Goal: Task Accomplishment & Management: Manage account settings

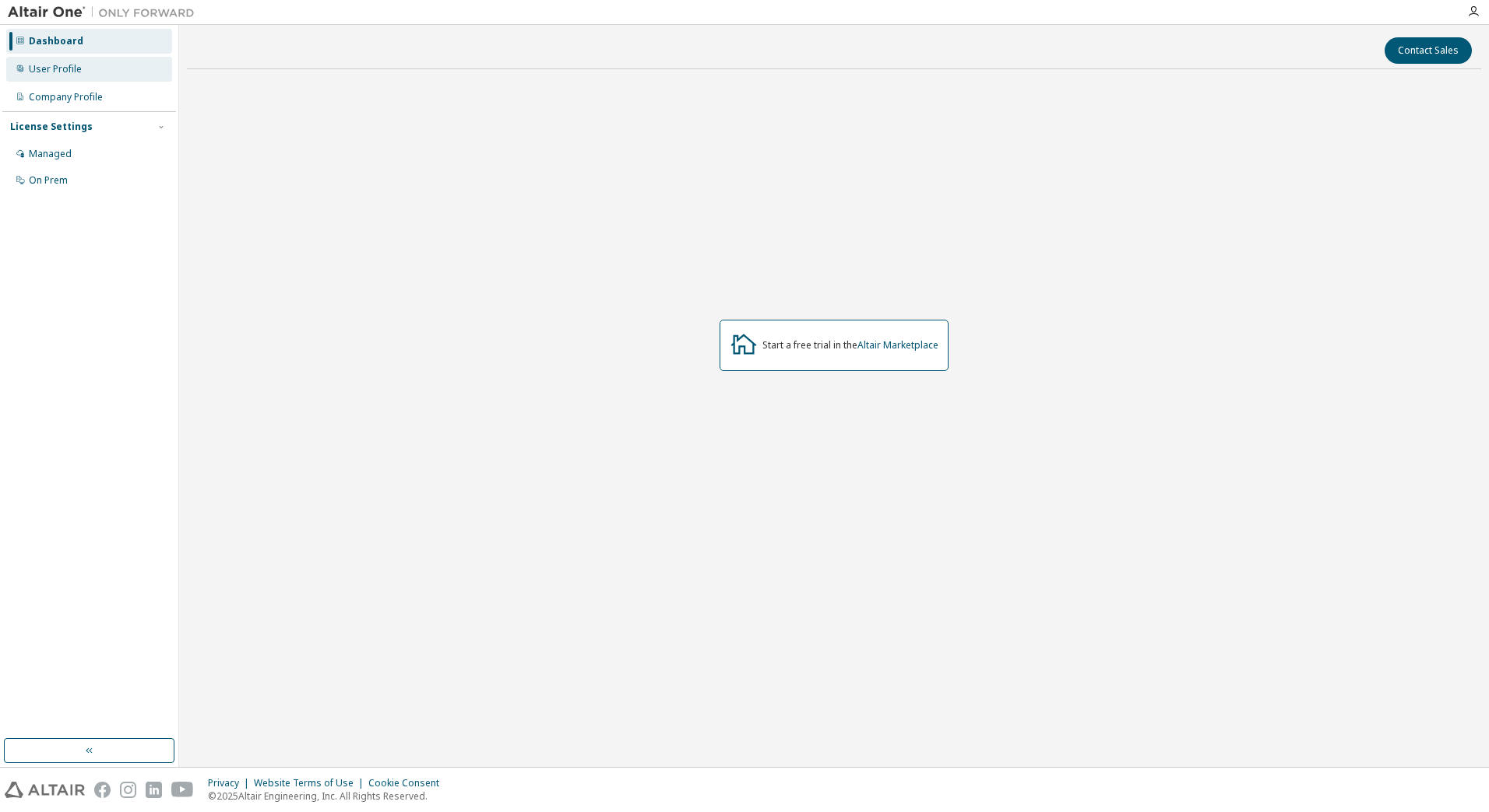
click at [88, 59] on div "User Profile" at bounding box center [89, 69] width 166 height 25
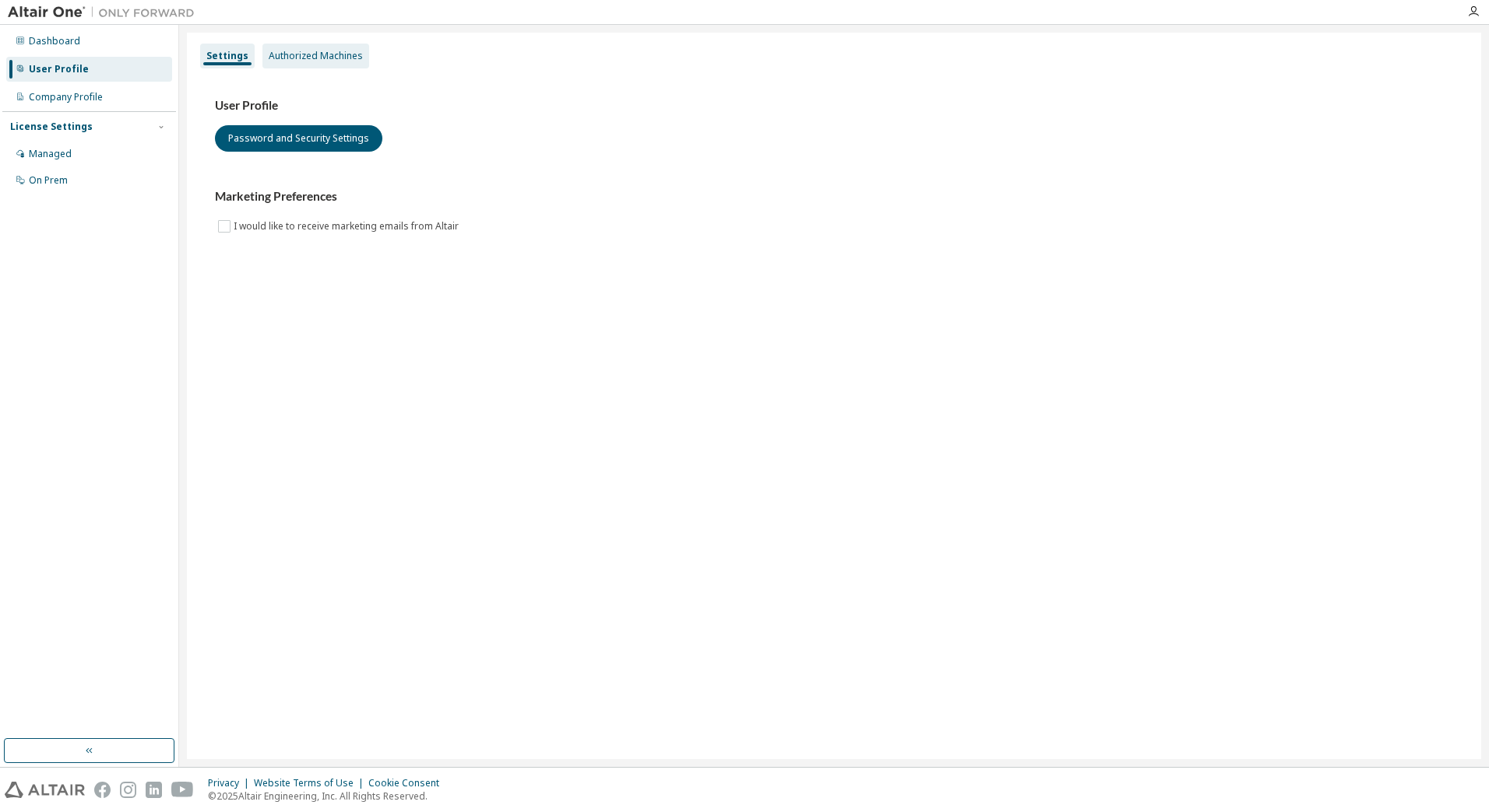
click at [337, 57] on div "Authorized Machines" at bounding box center [316, 56] width 94 height 12
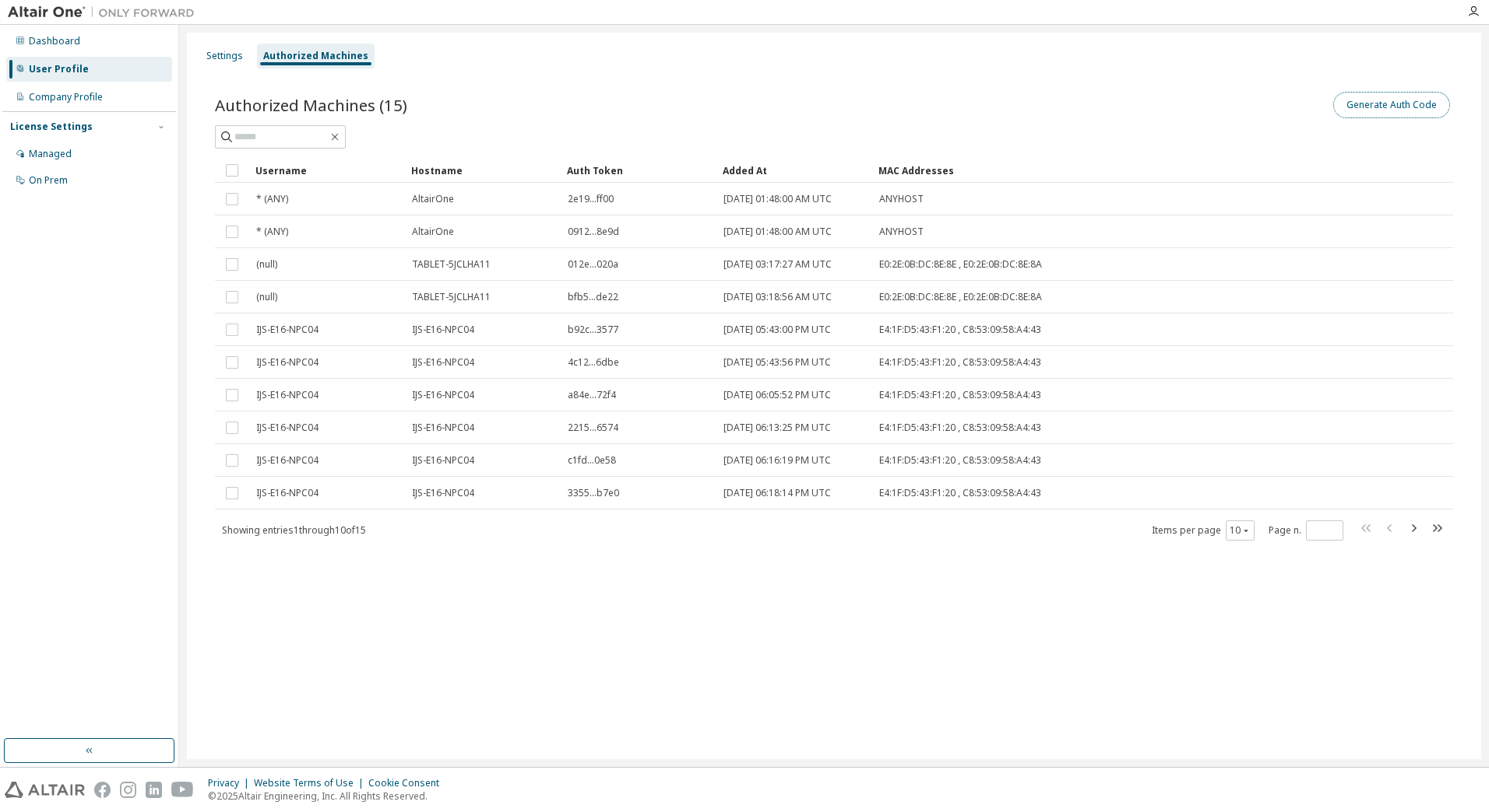
click at [1390, 113] on button "Generate Auth Code" at bounding box center [1391, 105] width 117 height 27
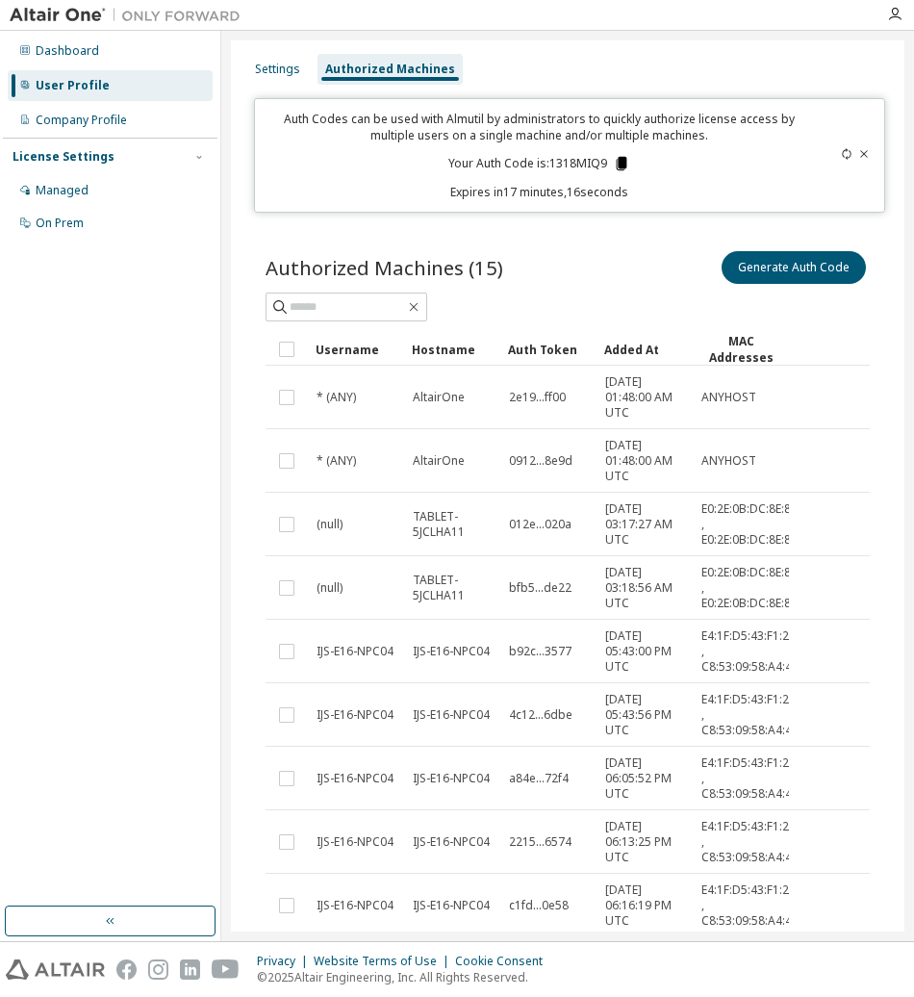
click at [620, 169] on icon at bounding box center [621, 163] width 17 height 17
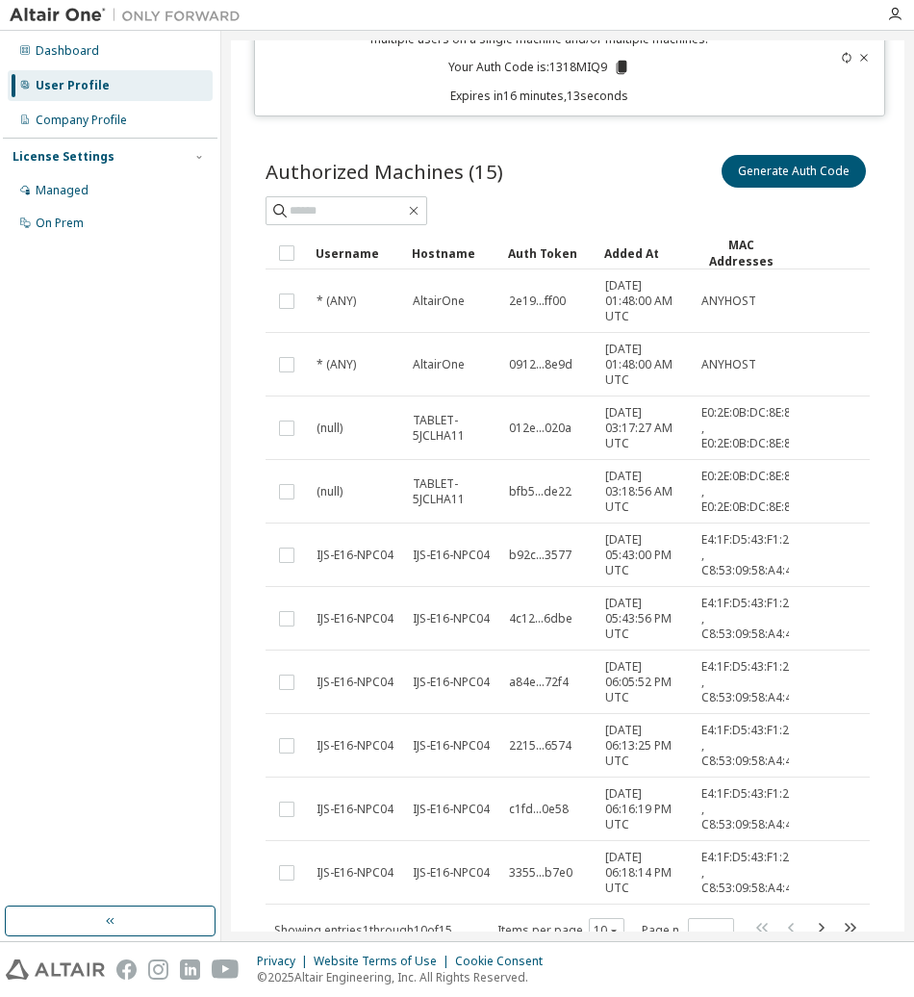
scroll to position [170, 0]
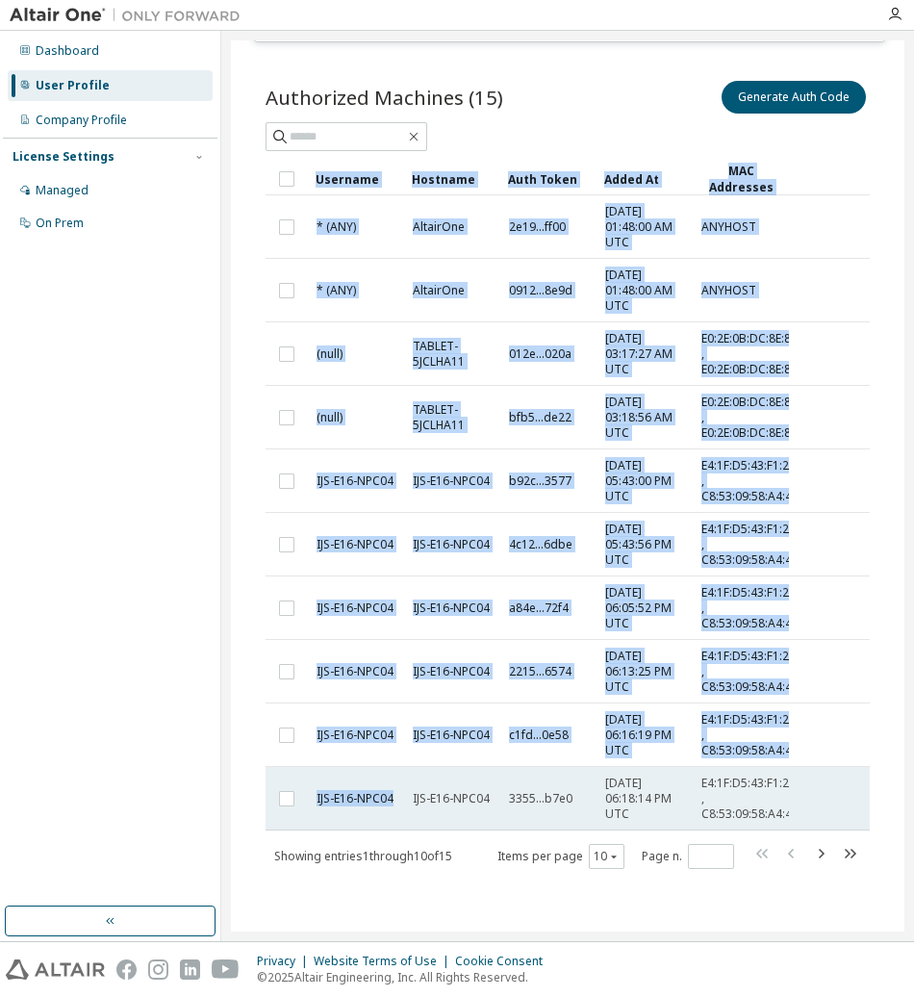
drag, startPoint x: 316, startPoint y: 798, endPoint x: 402, endPoint y: 804, distance: 86.9
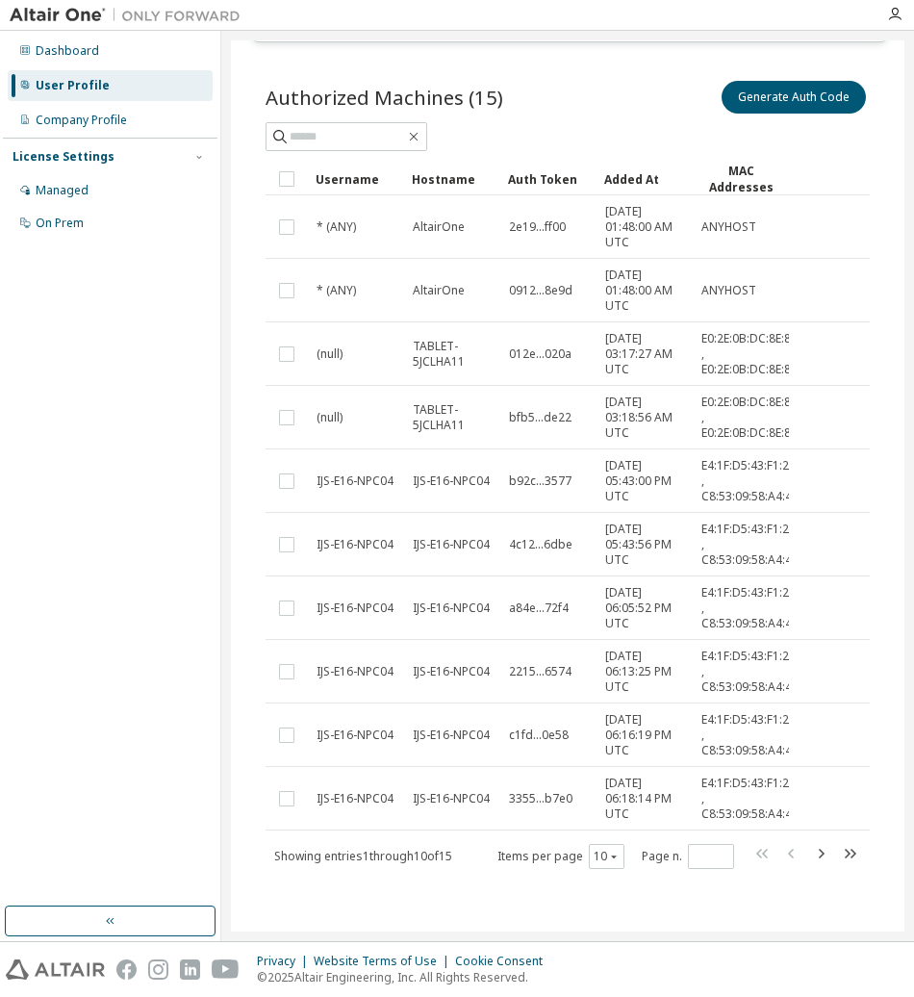
click at [135, 651] on div "Dashboard User Profile Company Profile License Settings Managed On Prem" at bounding box center [110, 469] width 215 height 870
click at [81, 191] on div "Managed" at bounding box center [62, 190] width 53 height 15
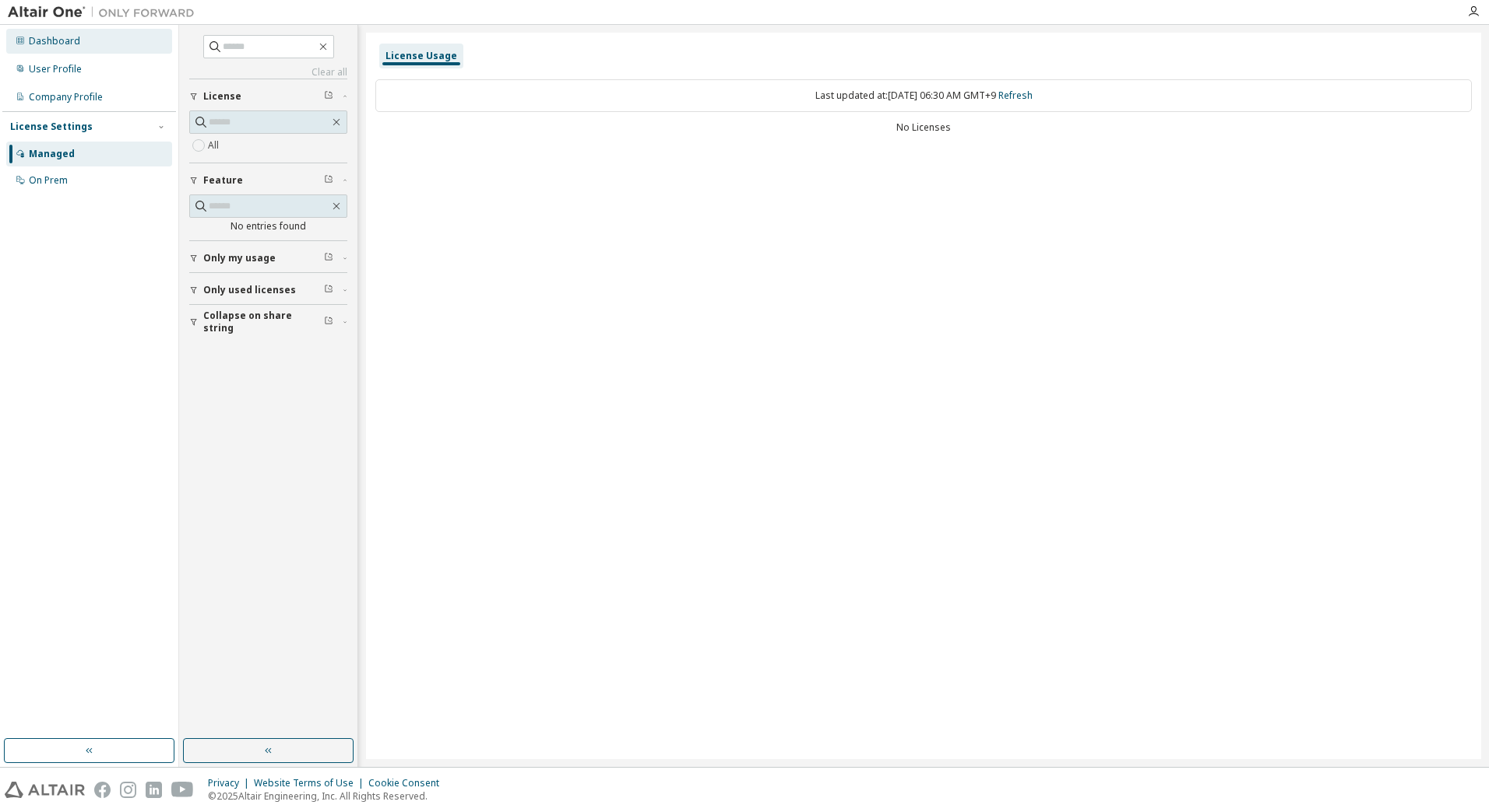
click at [89, 33] on div "Dashboard" at bounding box center [89, 41] width 166 height 25
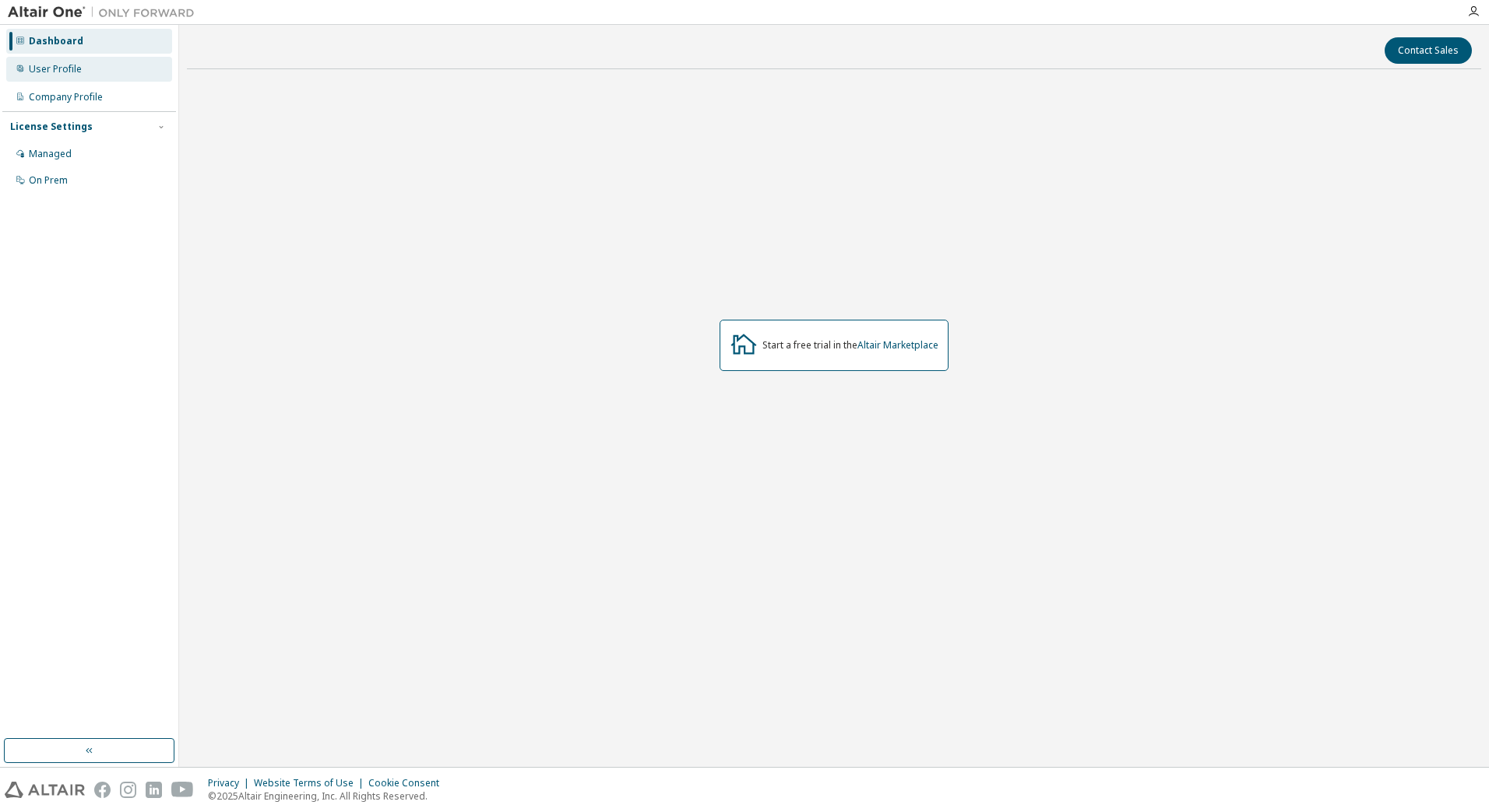
click at [79, 60] on div "User Profile" at bounding box center [89, 69] width 166 height 25
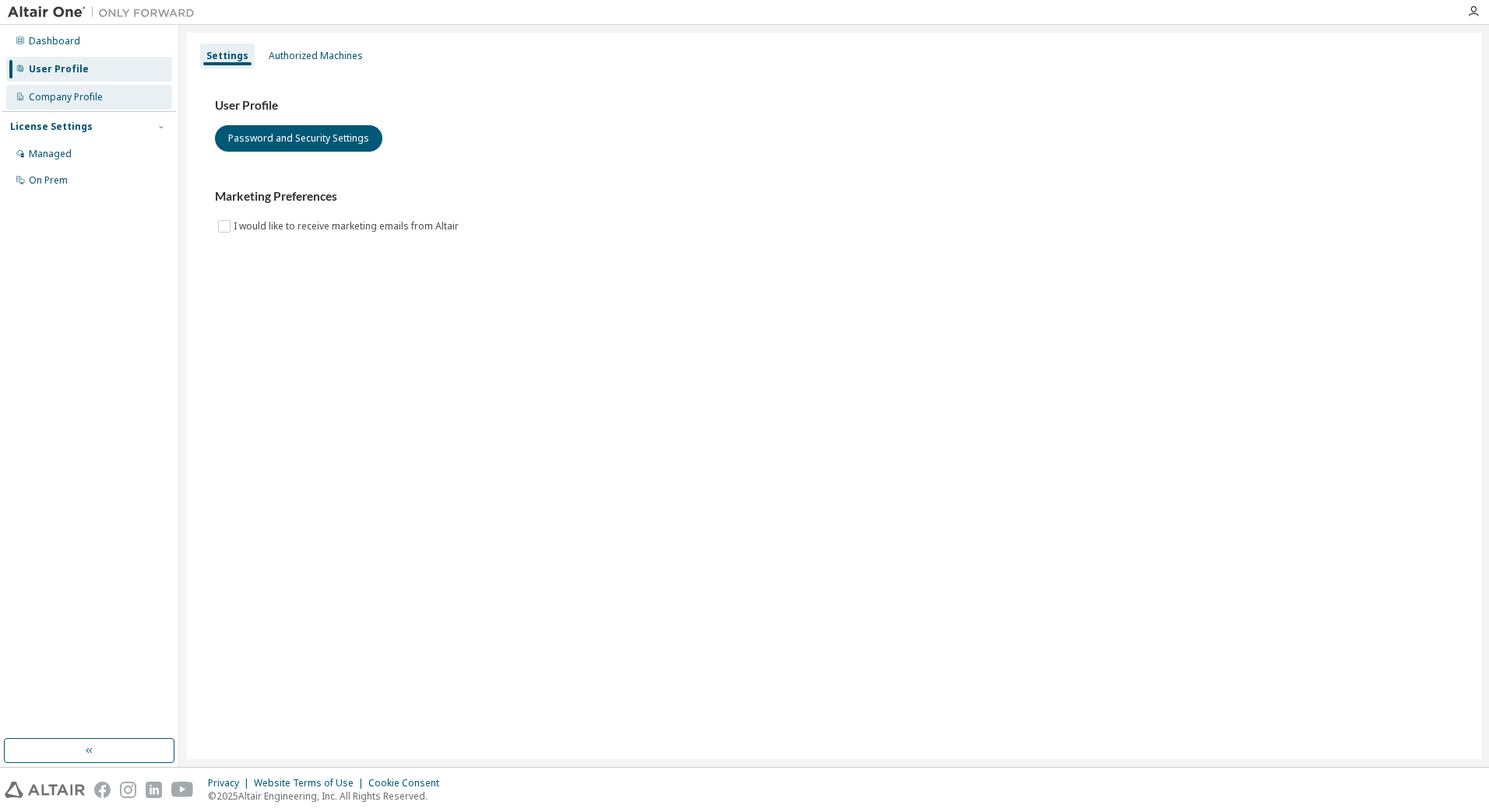
click at [100, 91] on div "Company Profile" at bounding box center [66, 97] width 74 height 12
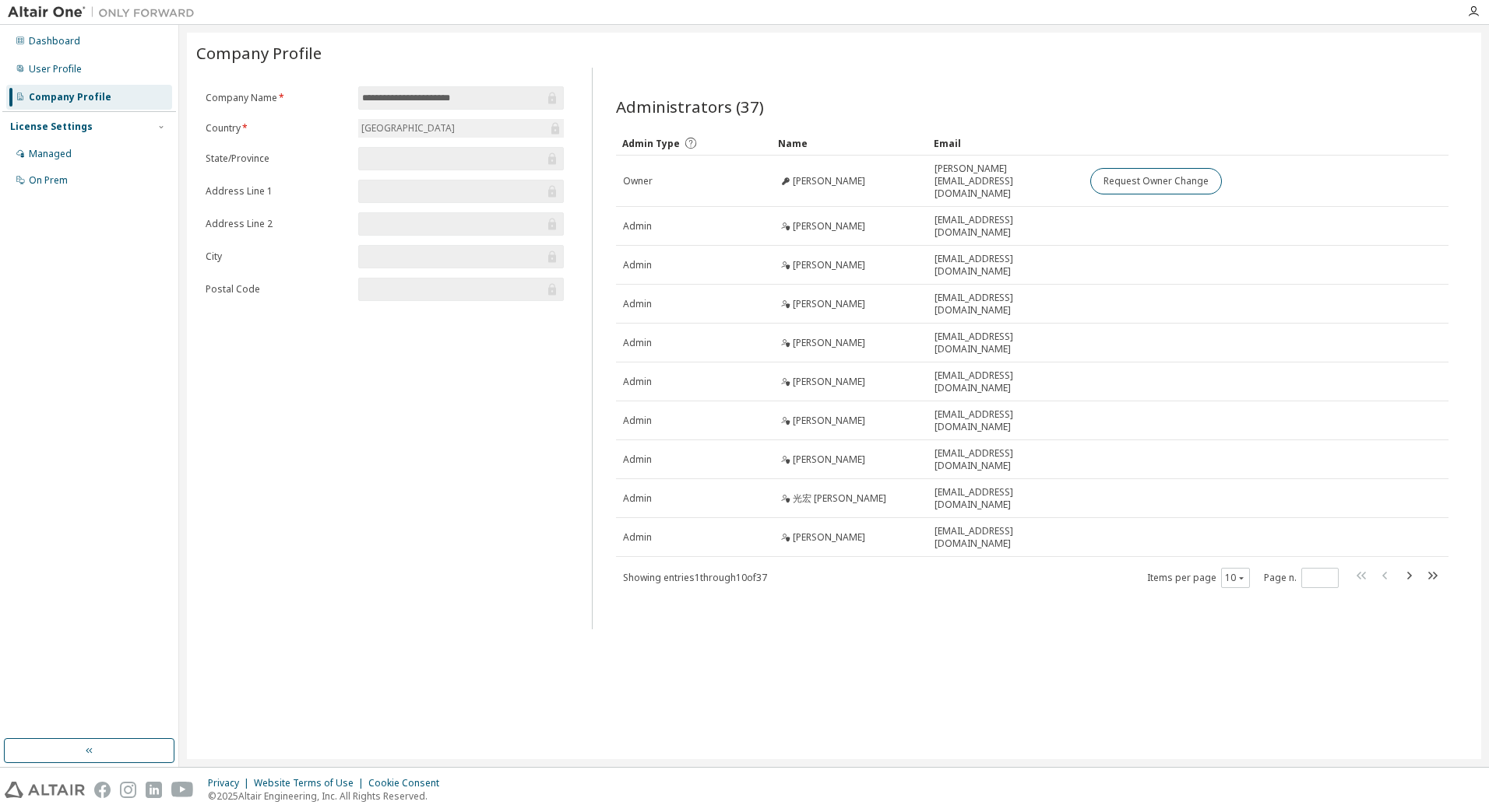
click at [480, 89] on span "**********" at bounding box center [461, 98] width 206 height 23
click at [87, 71] on div "User Profile" at bounding box center [89, 69] width 166 height 25
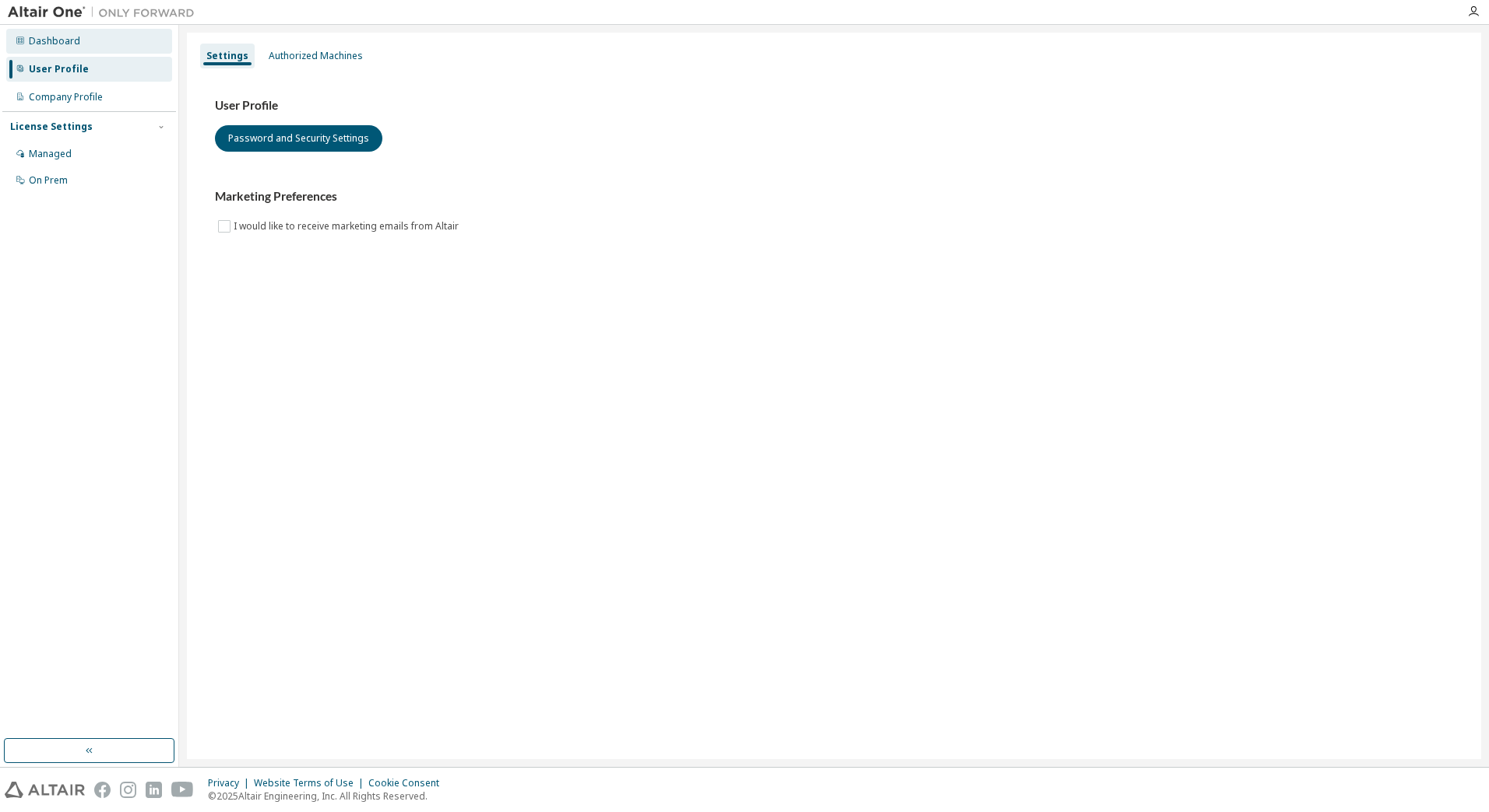
click at [97, 31] on div "Dashboard" at bounding box center [89, 41] width 166 height 25
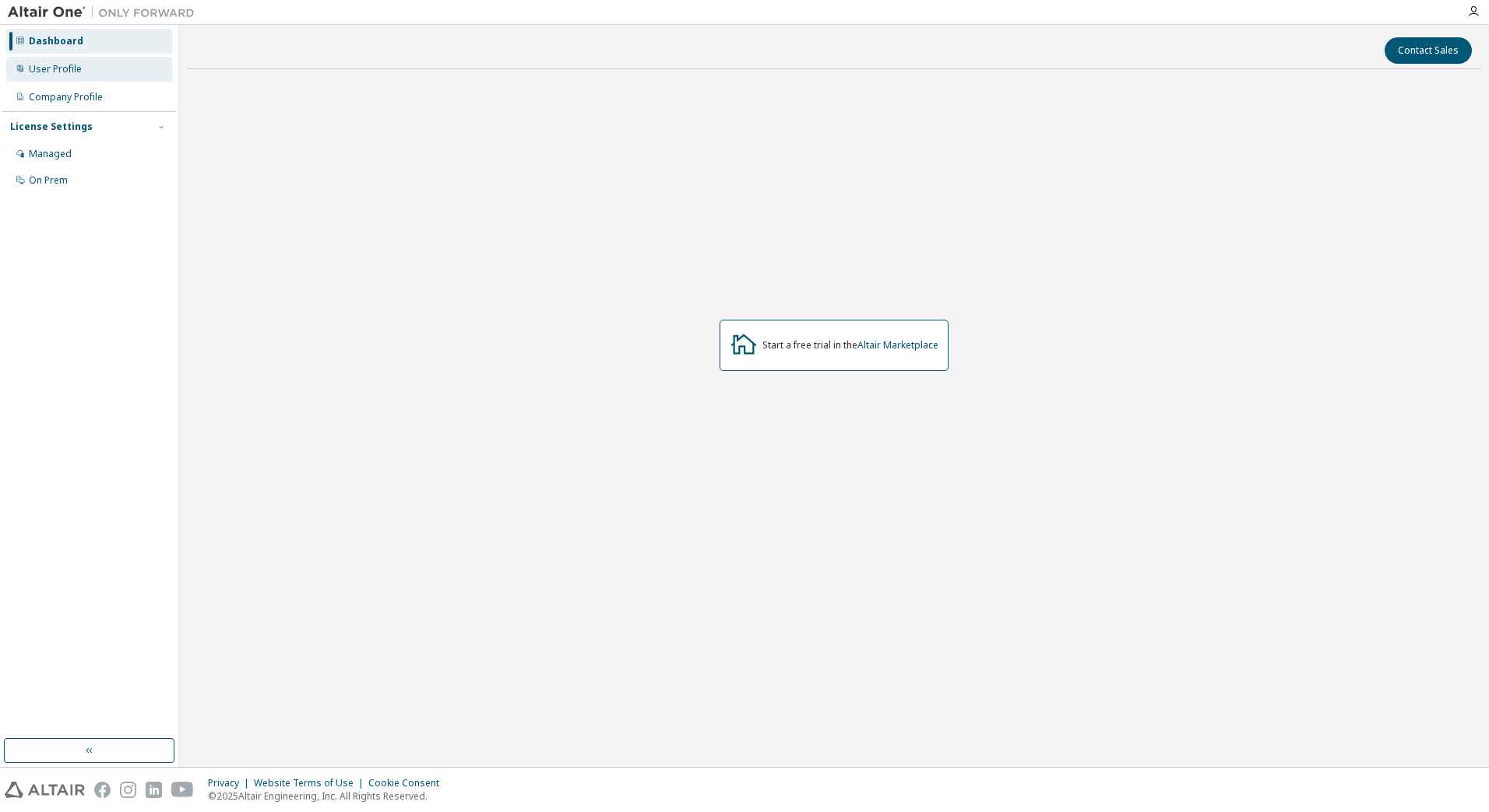
click at [97, 58] on div "User Profile" at bounding box center [89, 69] width 166 height 25
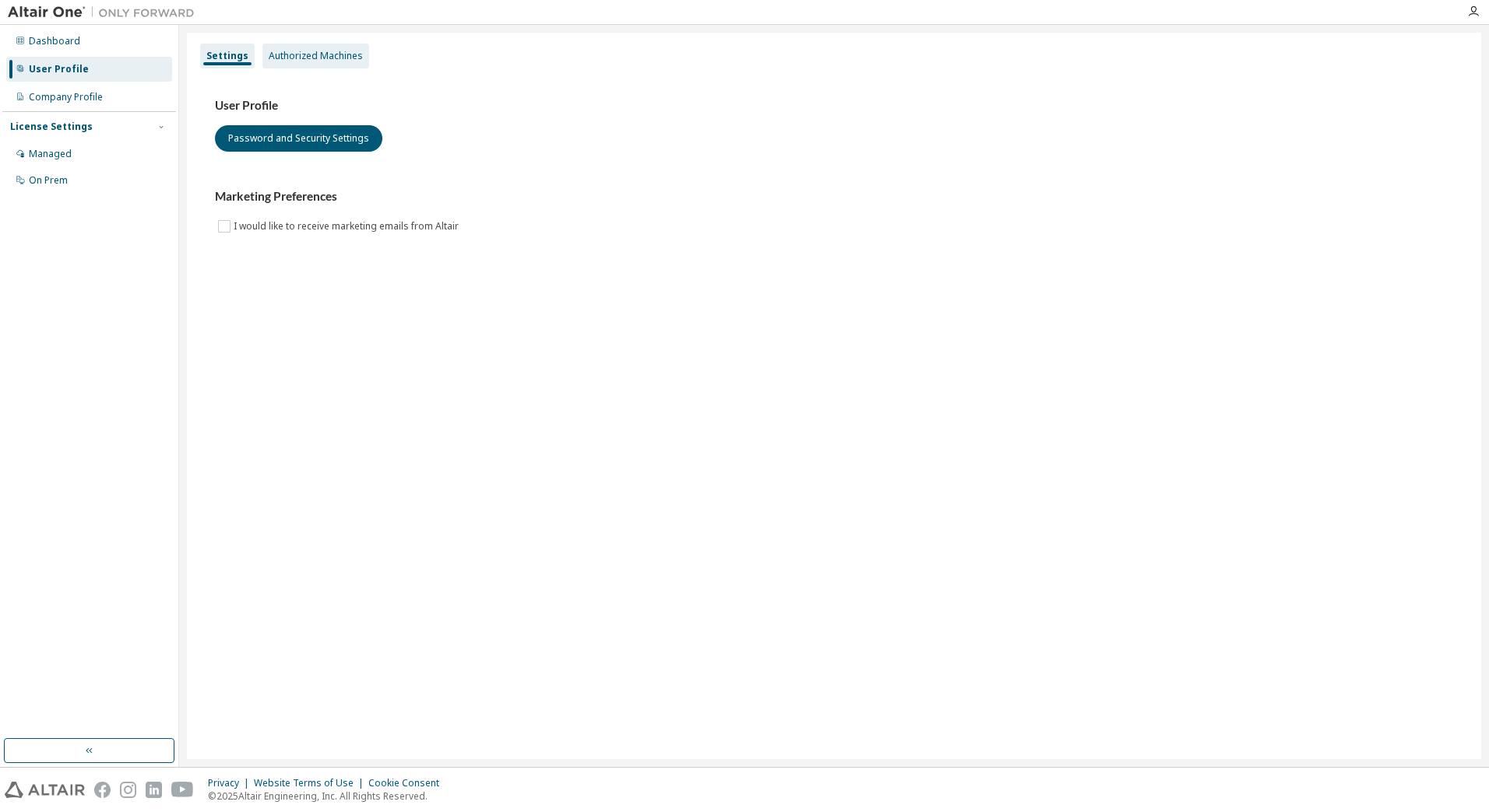
click at [308, 44] on div "Authorized Machines" at bounding box center [316, 56] width 107 height 25
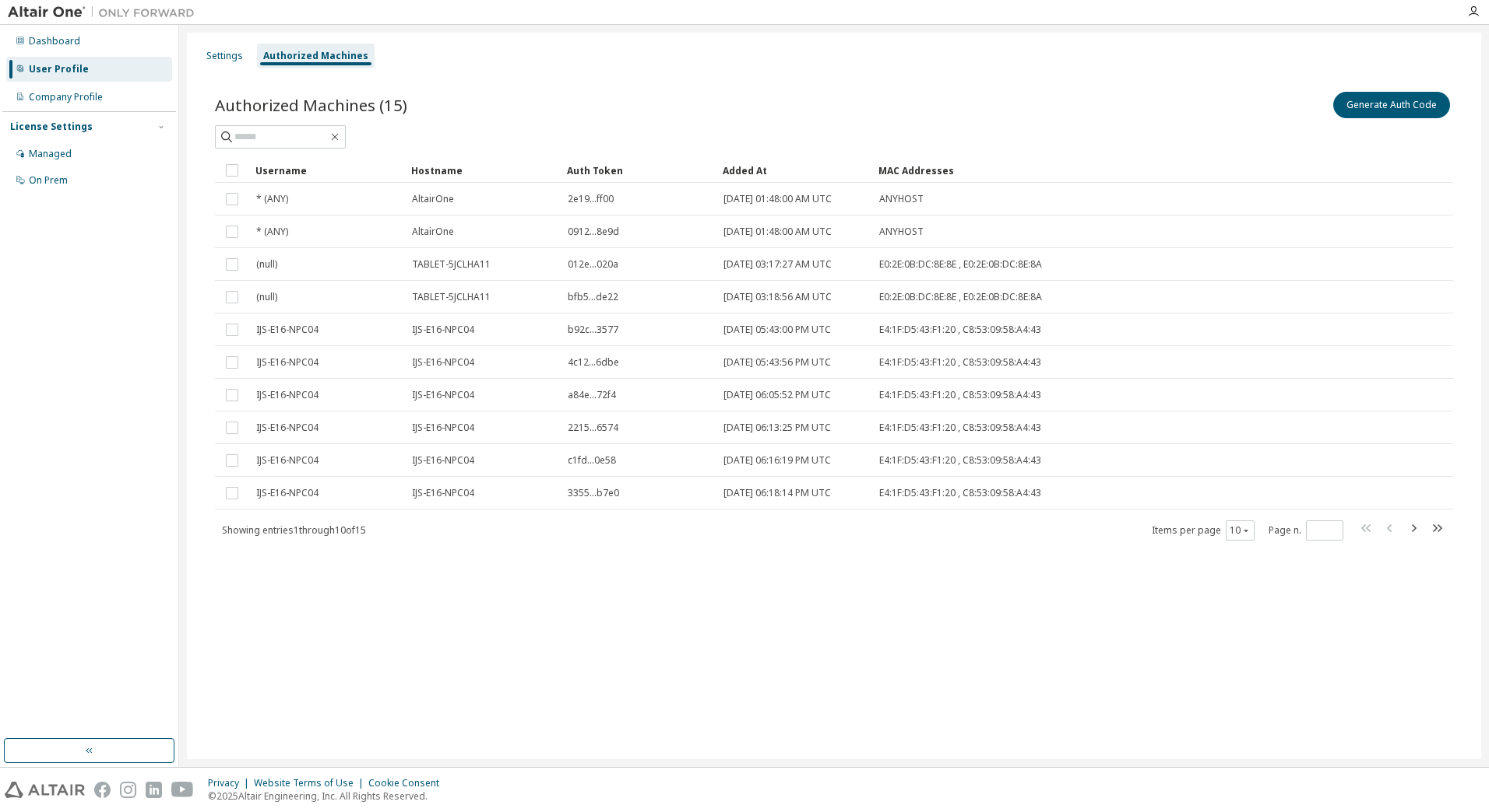
drag, startPoint x: 596, startPoint y: 164, endPoint x: 596, endPoint y: 154, distance: 10.0
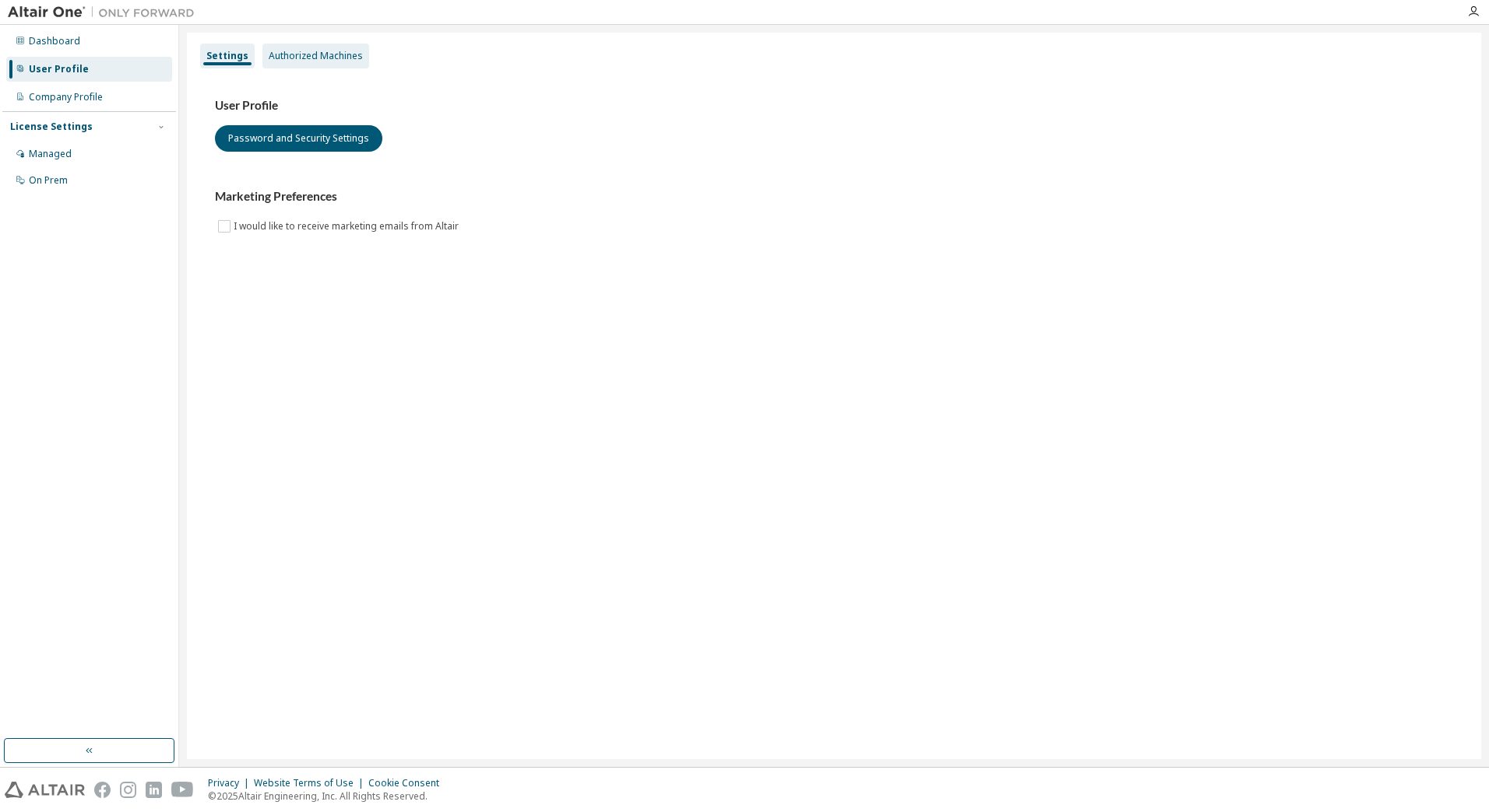
click at [333, 56] on div "Authorized Machines" at bounding box center [316, 56] width 94 height 12
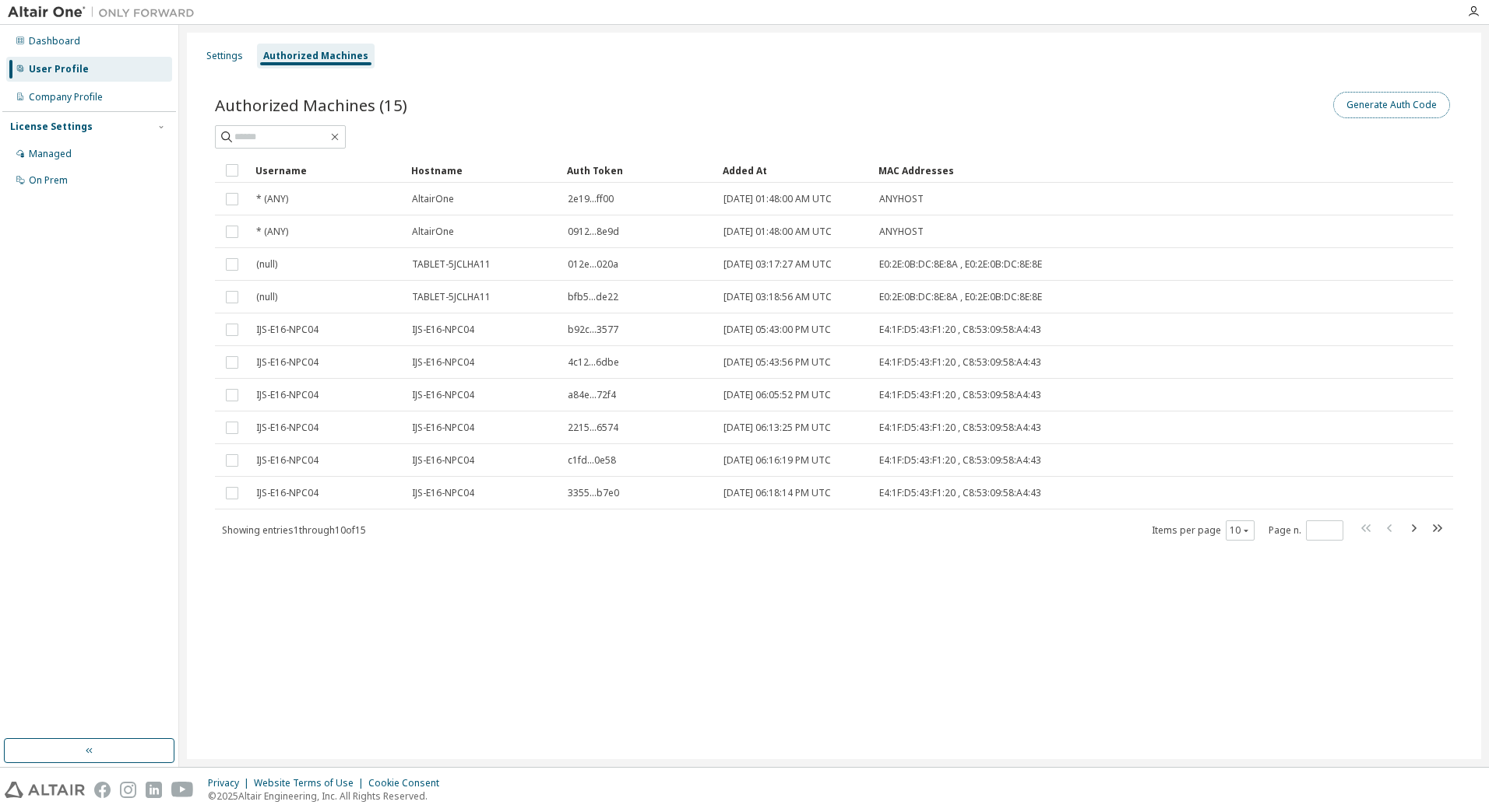
click at [1389, 115] on button "Generate Auth Code" at bounding box center [1391, 105] width 117 height 27
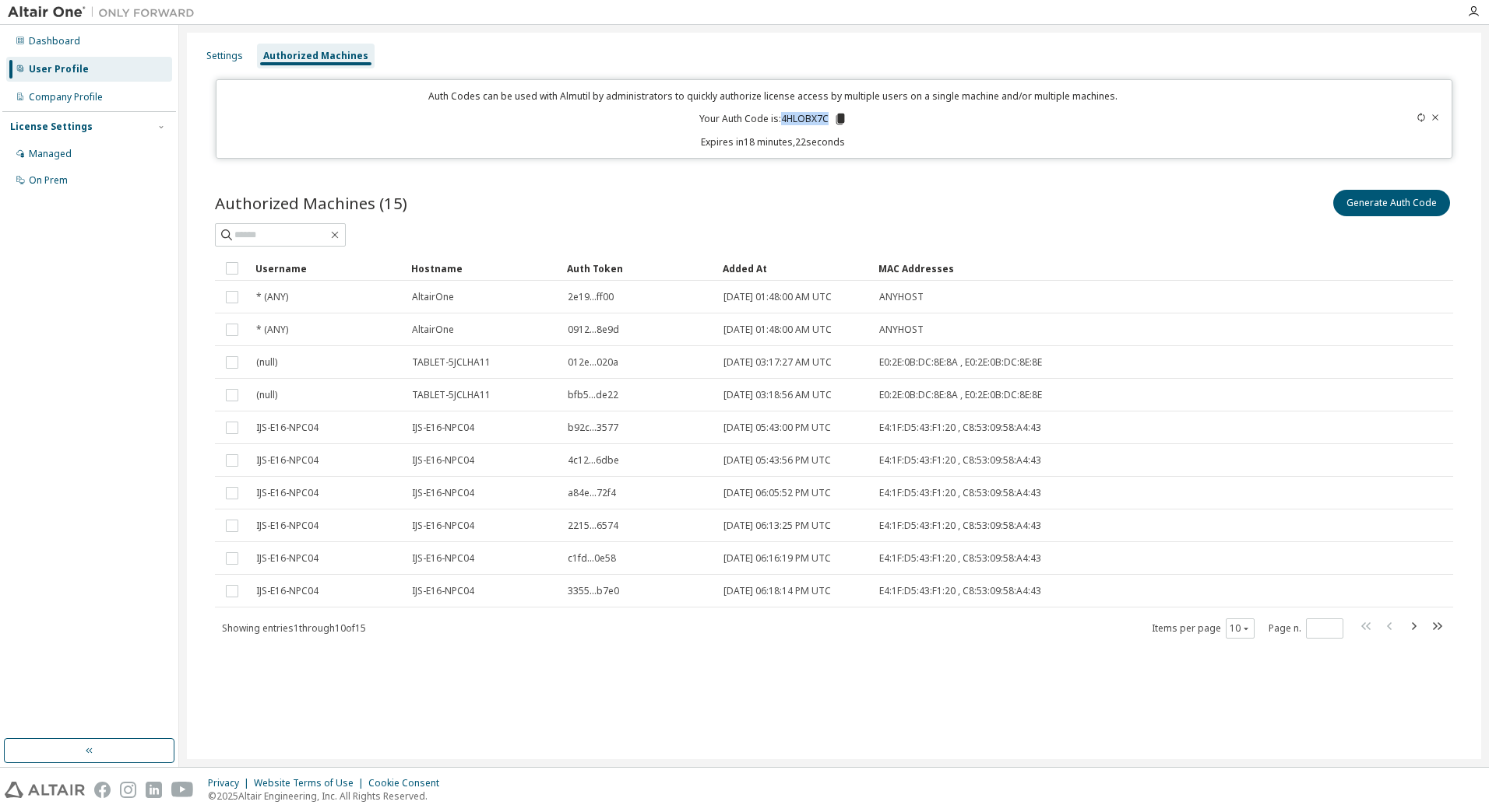
drag, startPoint x: 783, startPoint y: 121, endPoint x: 828, endPoint y: 121, distance: 45.0
click at [828, 121] on p "Your Auth Code is: 4HLOBX7C" at bounding box center [773, 119] width 148 height 14
drag, startPoint x: 828, startPoint y: 121, endPoint x: 893, endPoint y: 137, distance: 66.9
click at [893, 137] on p "Expires in 18 minutes, 21 seconds" at bounding box center [774, 142] width 1096 height 13
click at [839, 115] on icon at bounding box center [839, 118] width 9 height 11
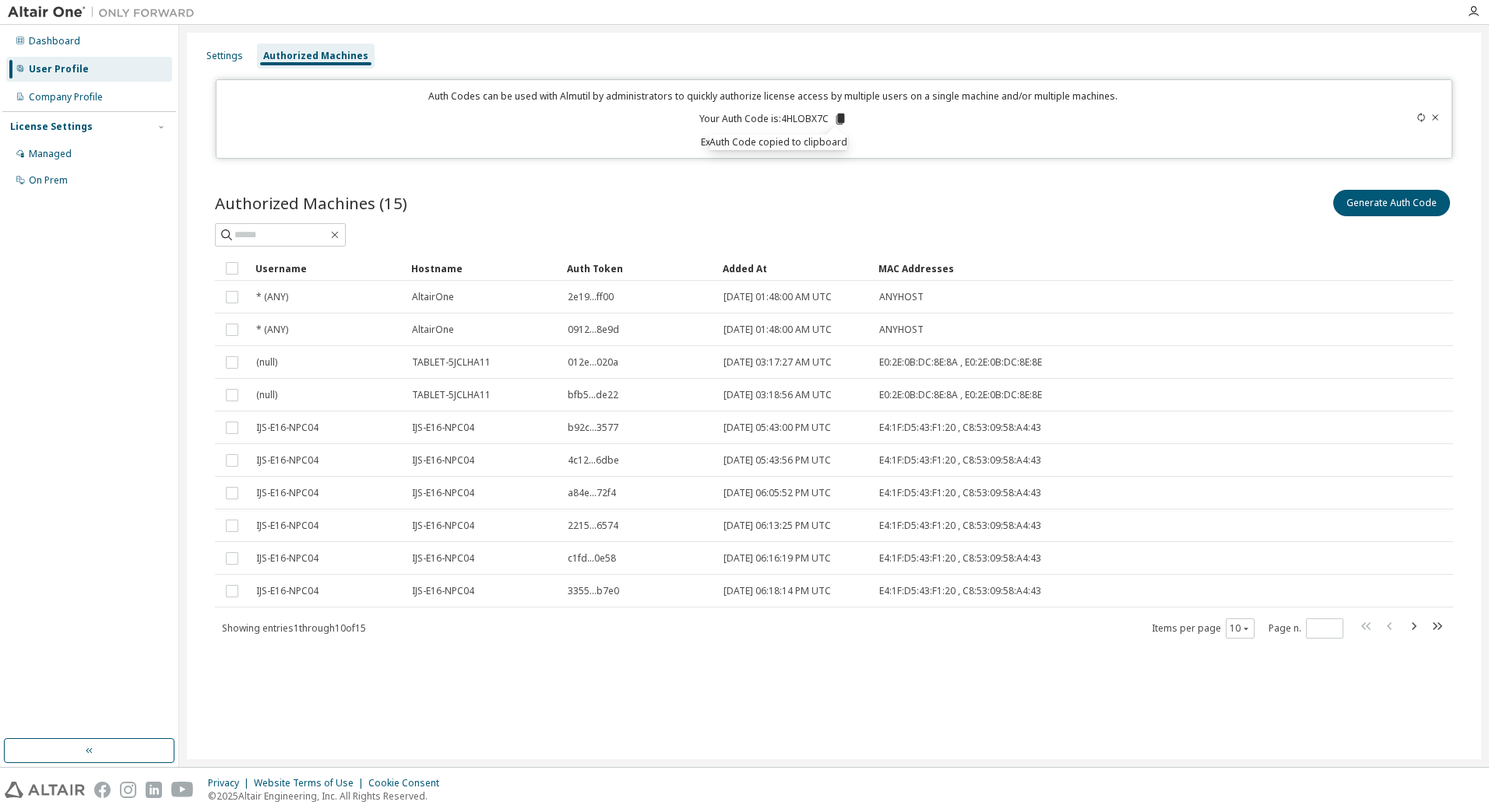
click at [865, 163] on div "Settings Authorized Machines Auth Codes can be used with Almutil by administrat…" at bounding box center [834, 395] width 1294 height 727
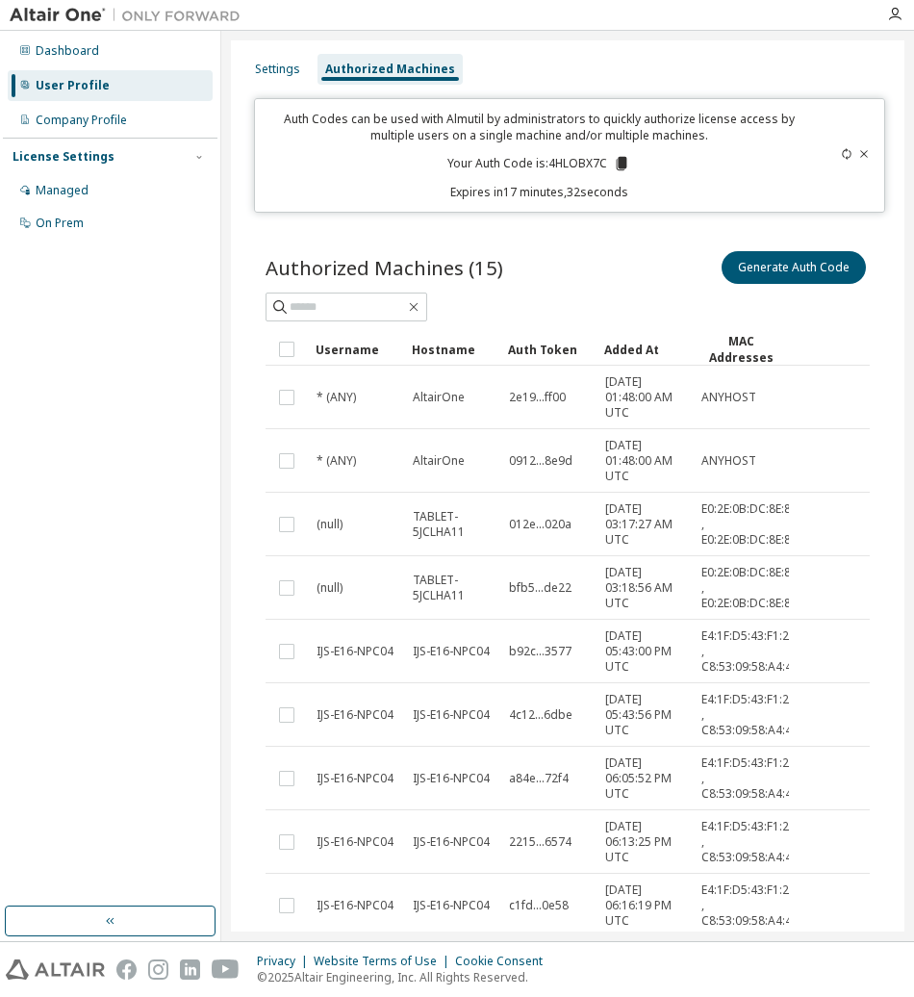
click at [534, 53] on div "Settings Authorized Machines" at bounding box center [567, 69] width 650 height 35
